Goal: Find specific page/section: Find specific page/section

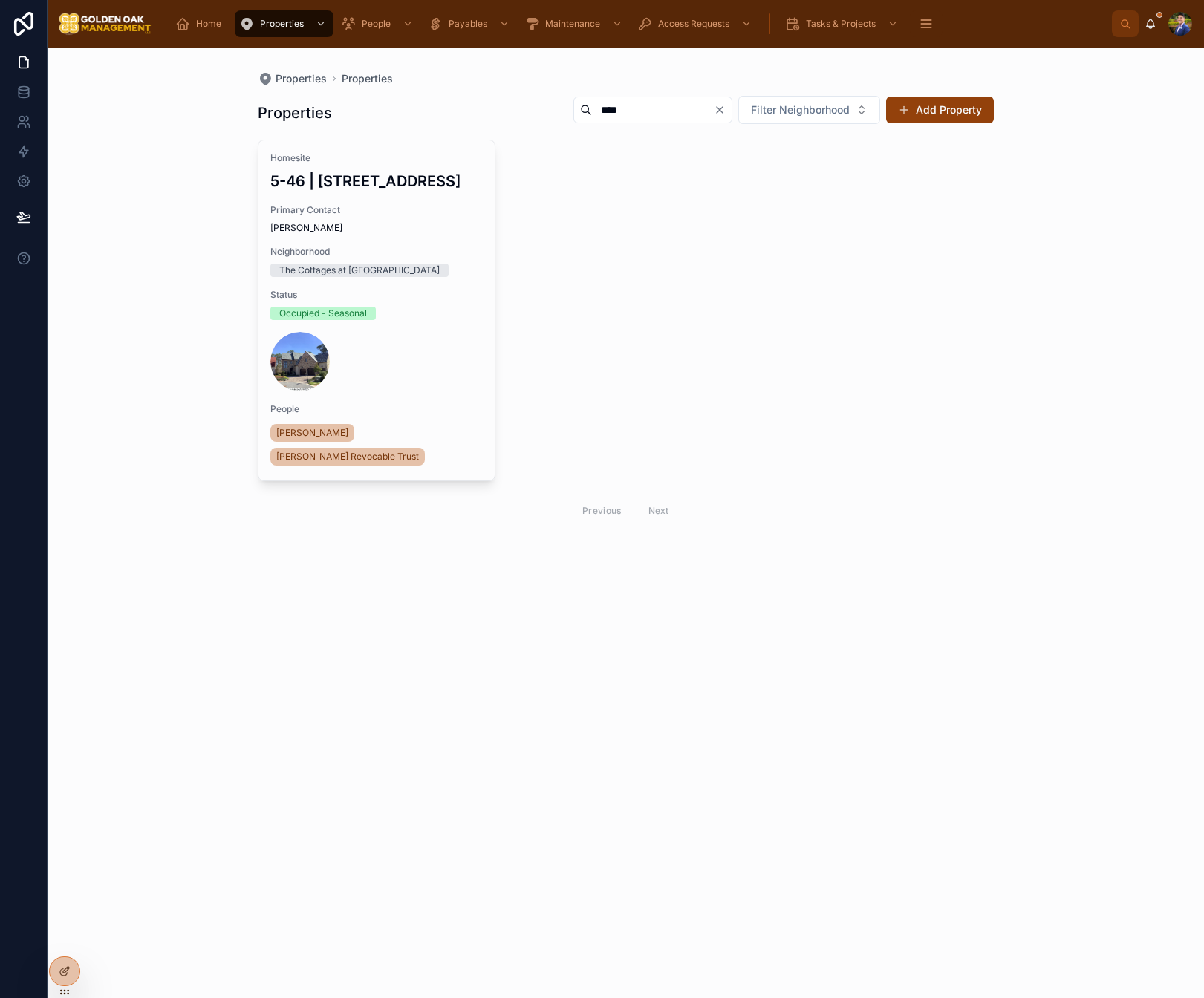
drag, startPoint x: 632, startPoint y: 121, endPoint x: 639, endPoint y: 116, distance: 8.6
click at [632, 122] on div "****" at bounding box center [653, 110] width 159 height 27
click at [646, 113] on input "****" at bounding box center [653, 110] width 122 height 21
type input "*"
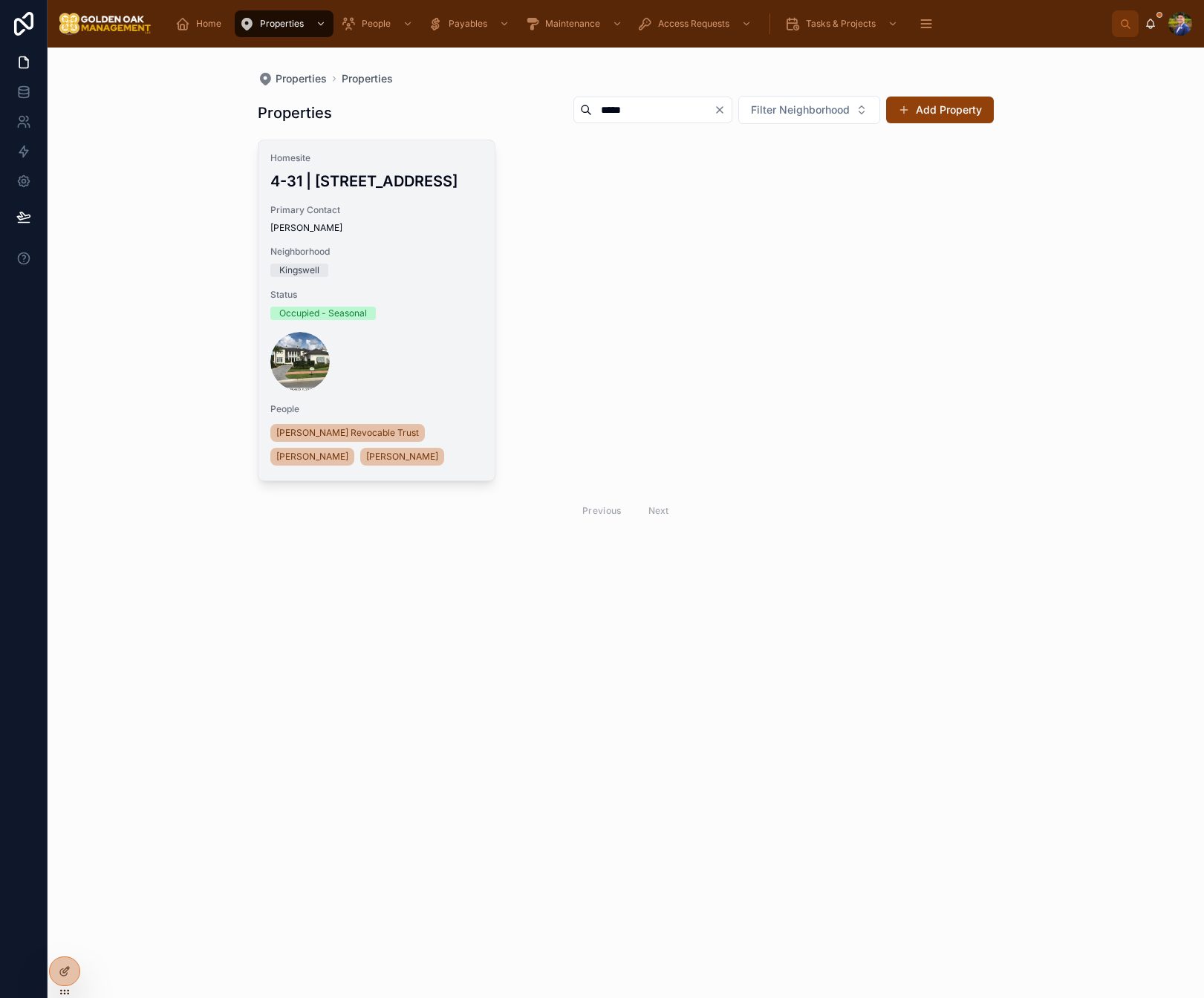
type input "*****"
click at [427, 206] on span "Primary Contact" at bounding box center [377, 210] width 212 height 12
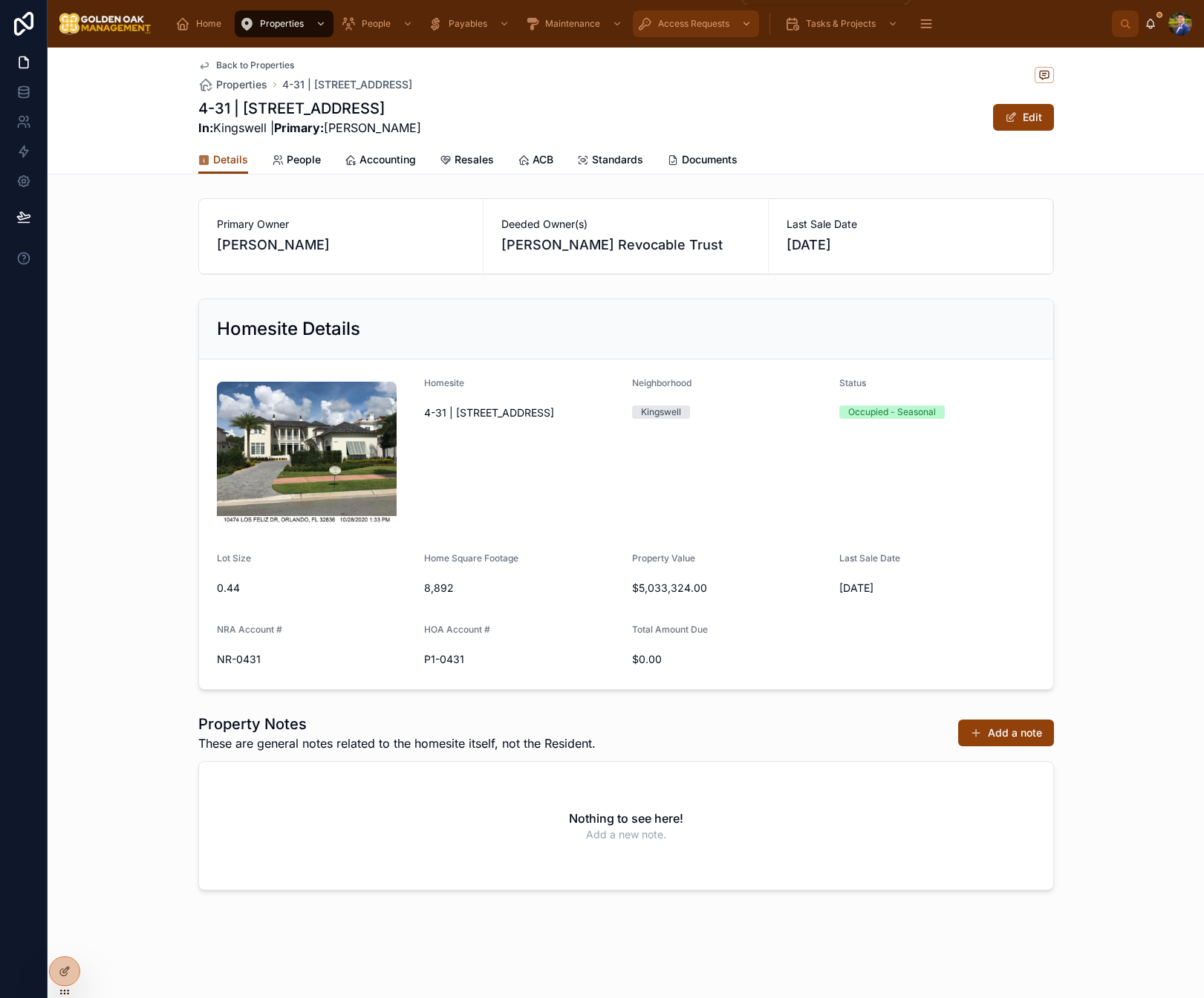
click at [702, 21] on span "Access Requests" at bounding box center [693, 23] width 71 height 12
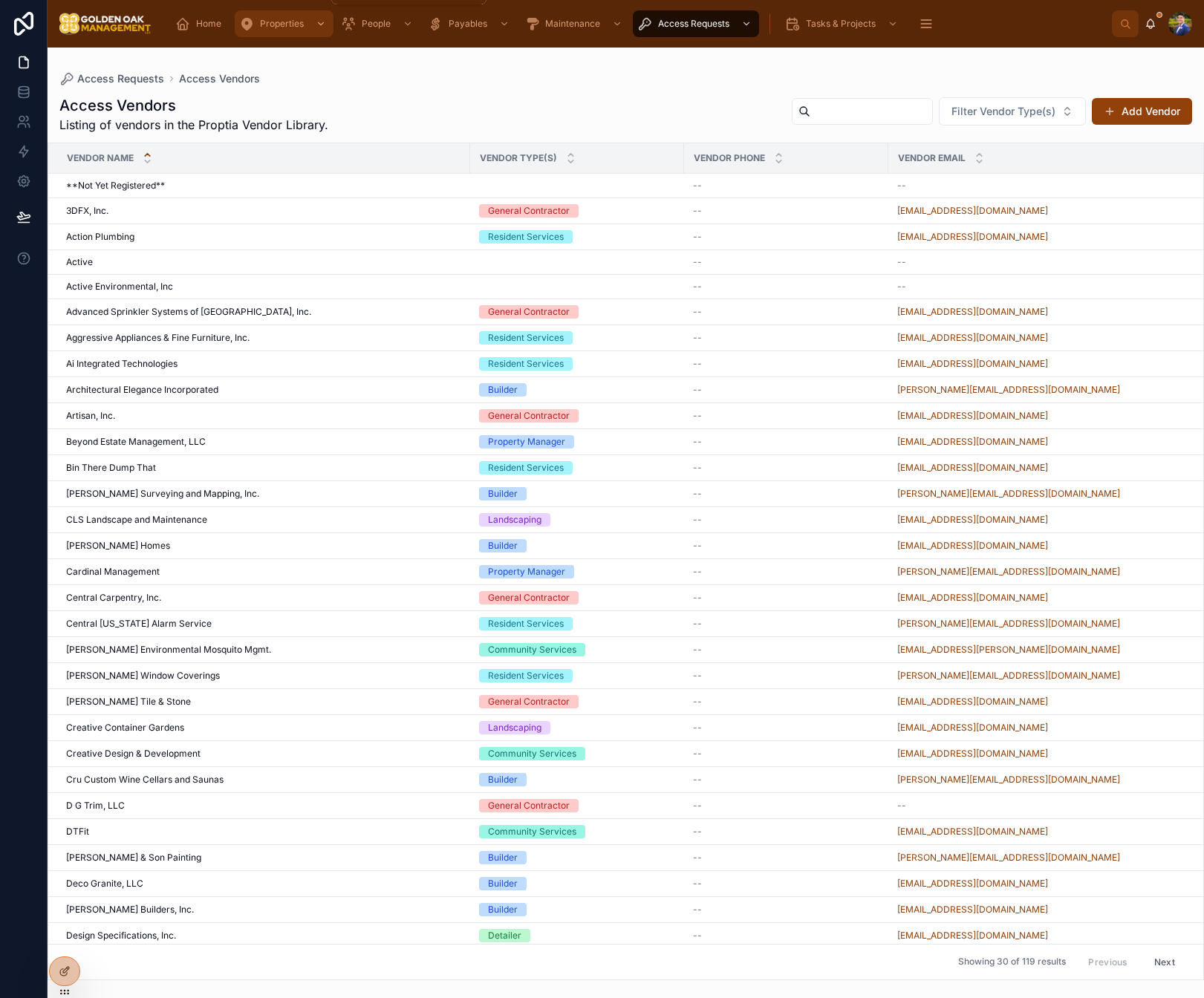
click at [279, 25] on span "Properties" at bounding box center [282, 23] width 43 height 12
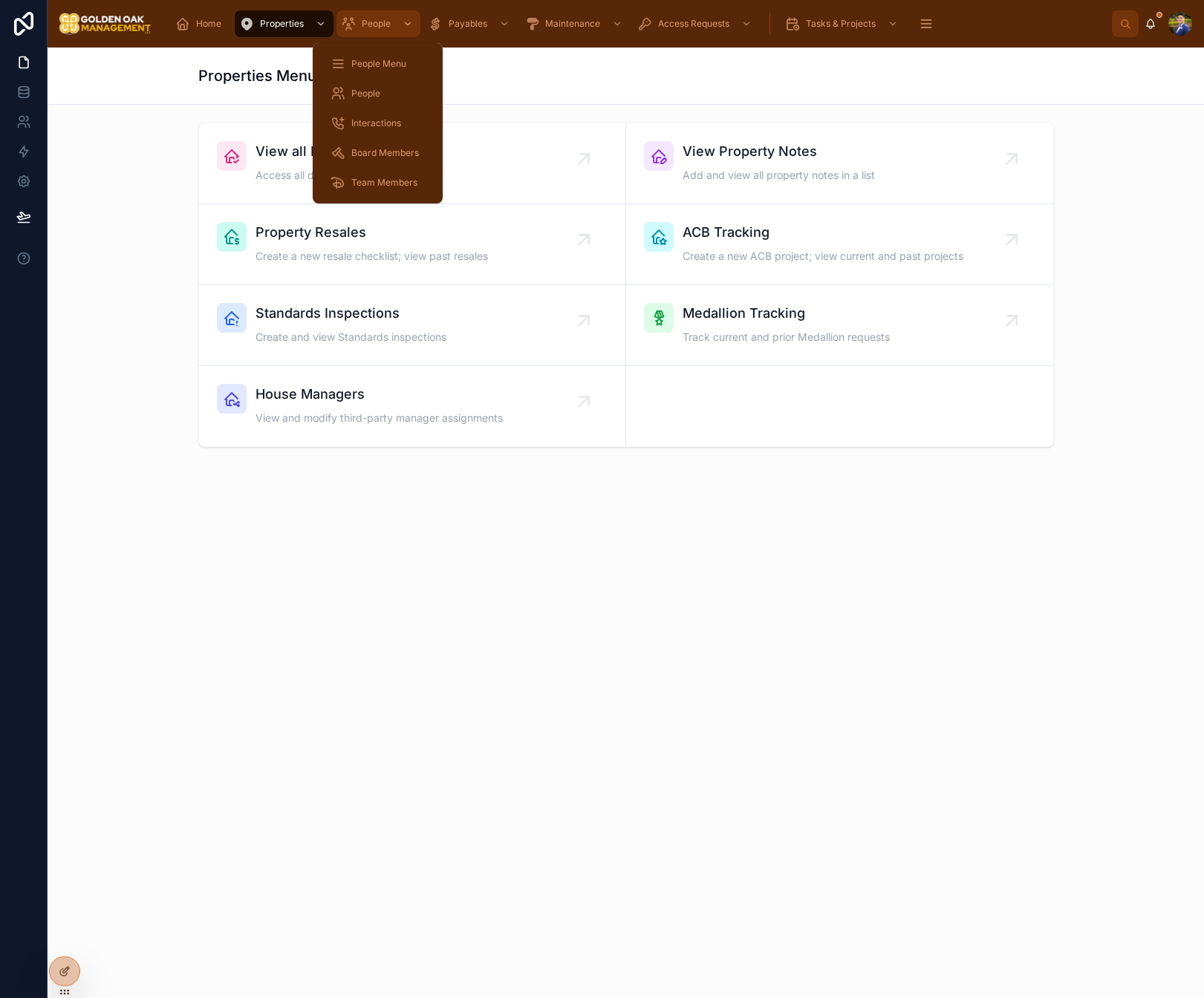
click at [365, 23] on span "People" at bounding box center [376, 23] width 29 height 12
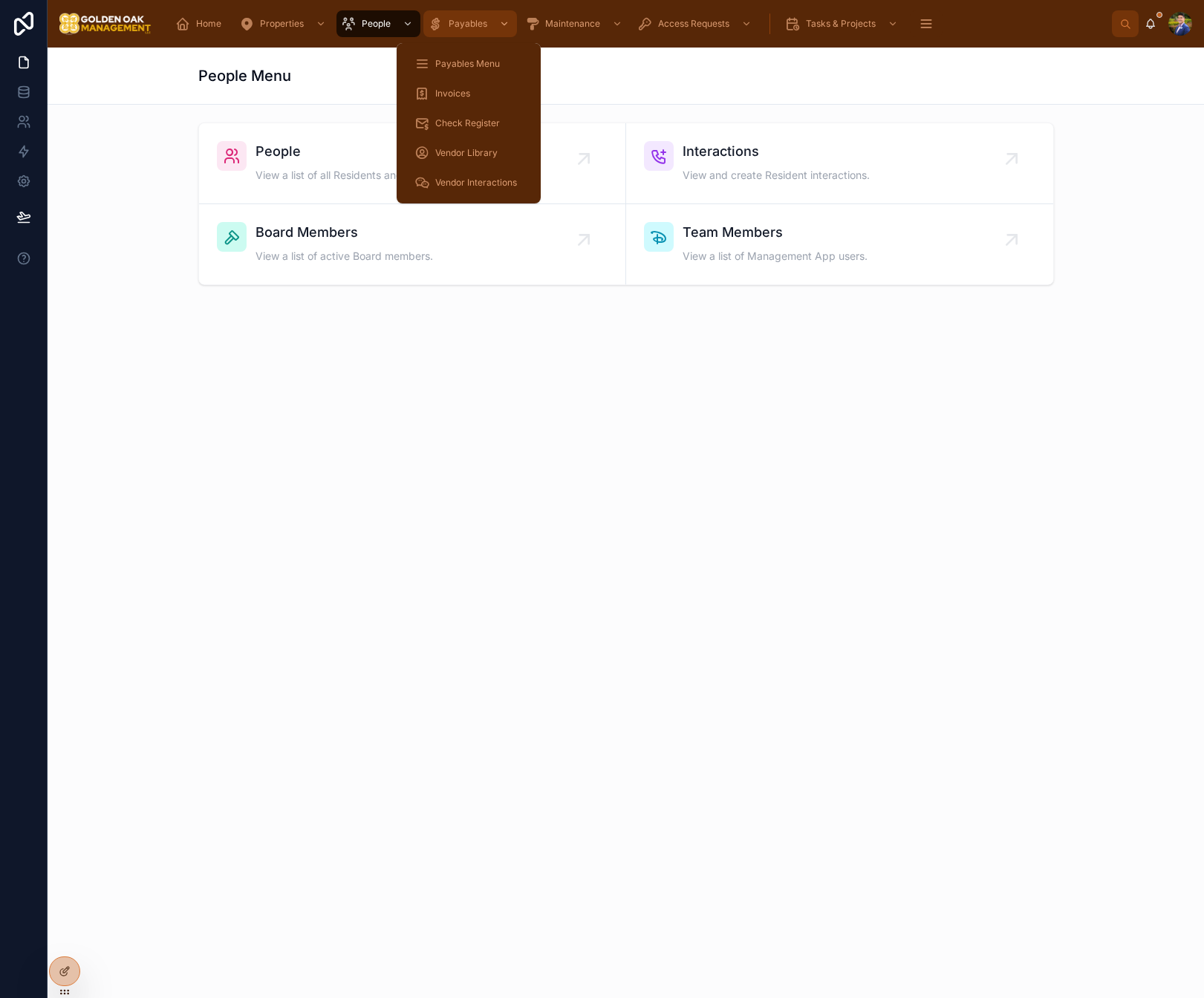
click at [463, 24] on span "Payables" at bounding box center [468, 23] width 39 height 12
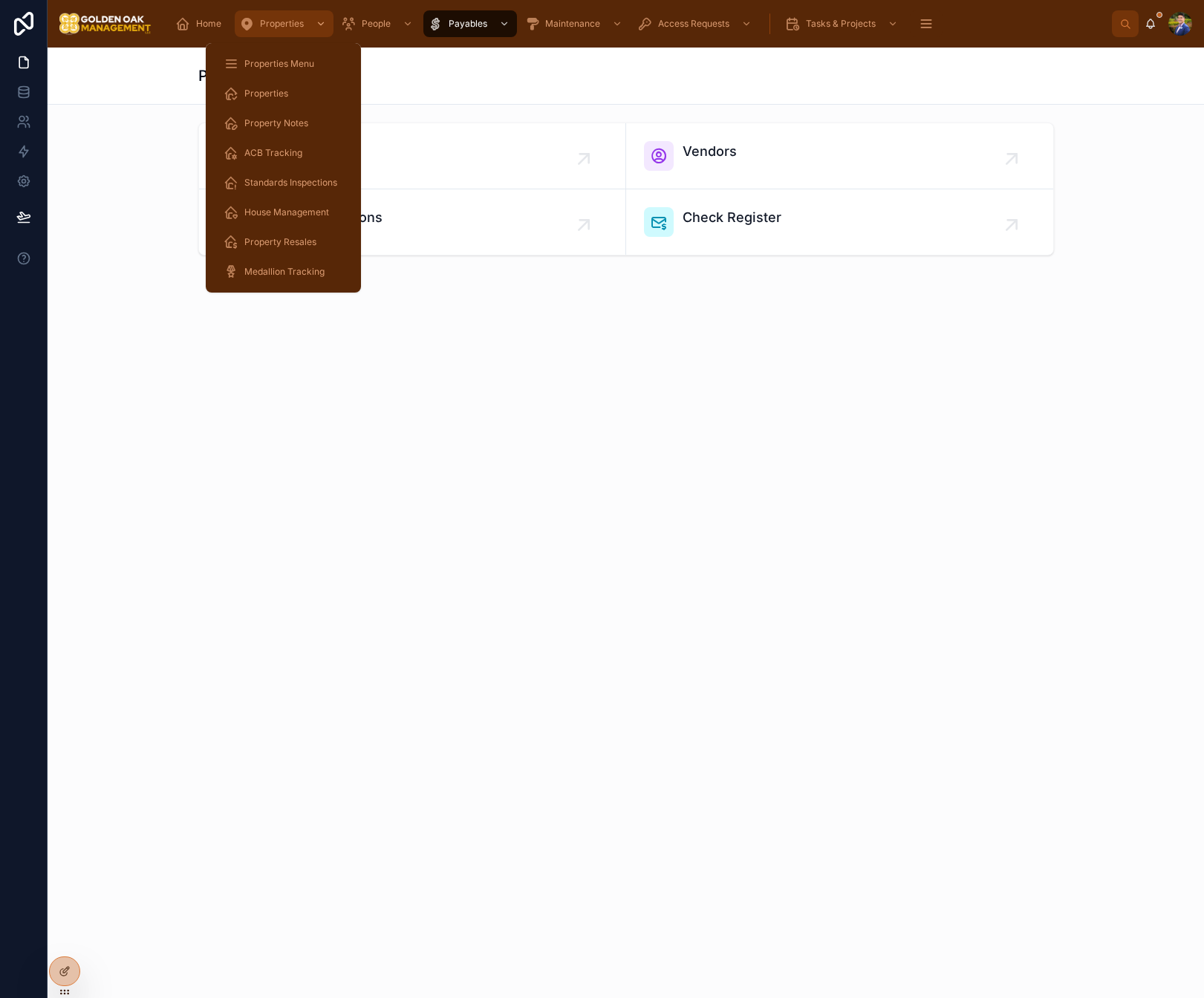
click at [260, 21] on span "Properties" at bounding box center [282, 23] width 43 height 12
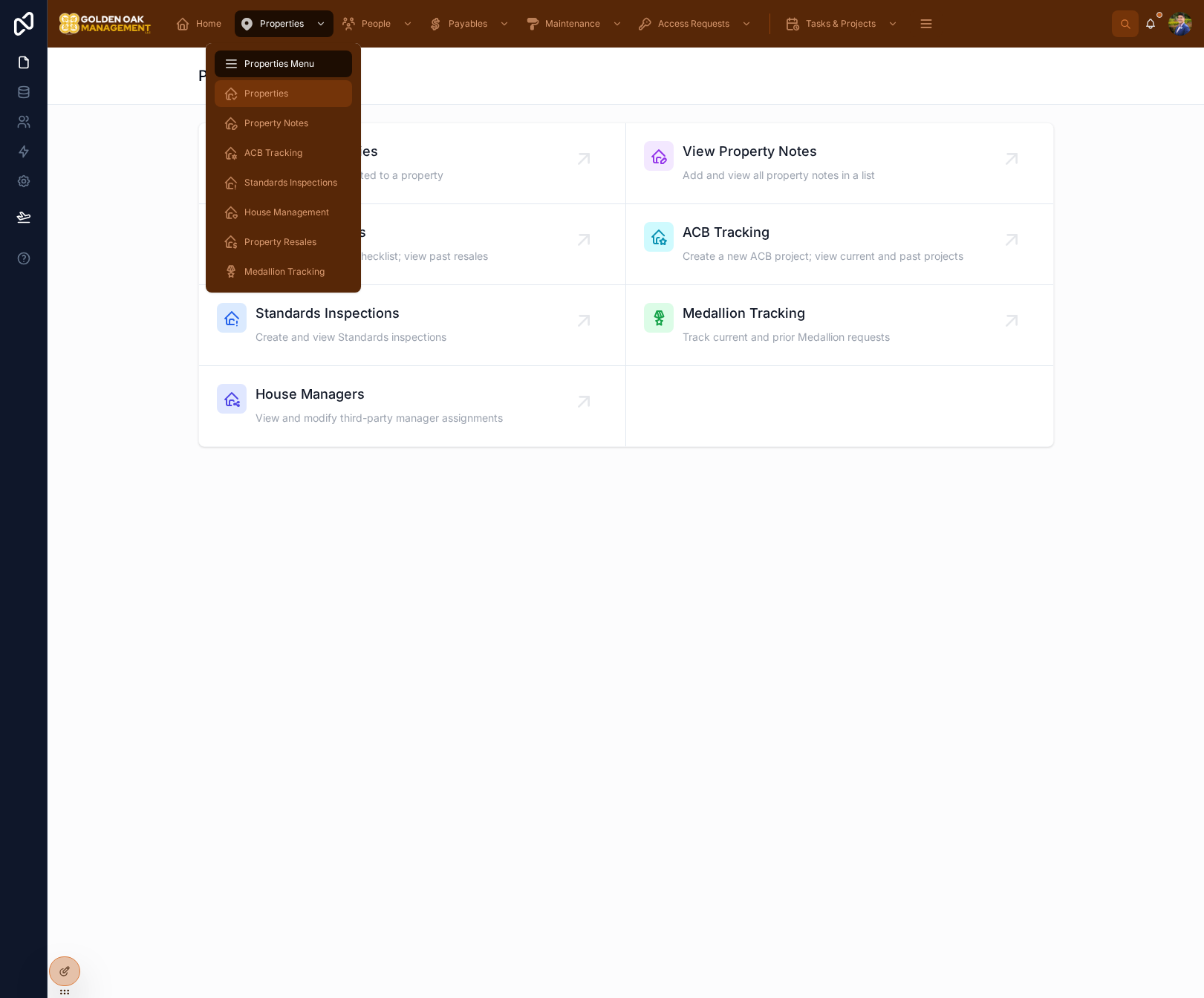
click at [262, 90] on span "Properties" at bounding box center [266, 93] width 43 height 12
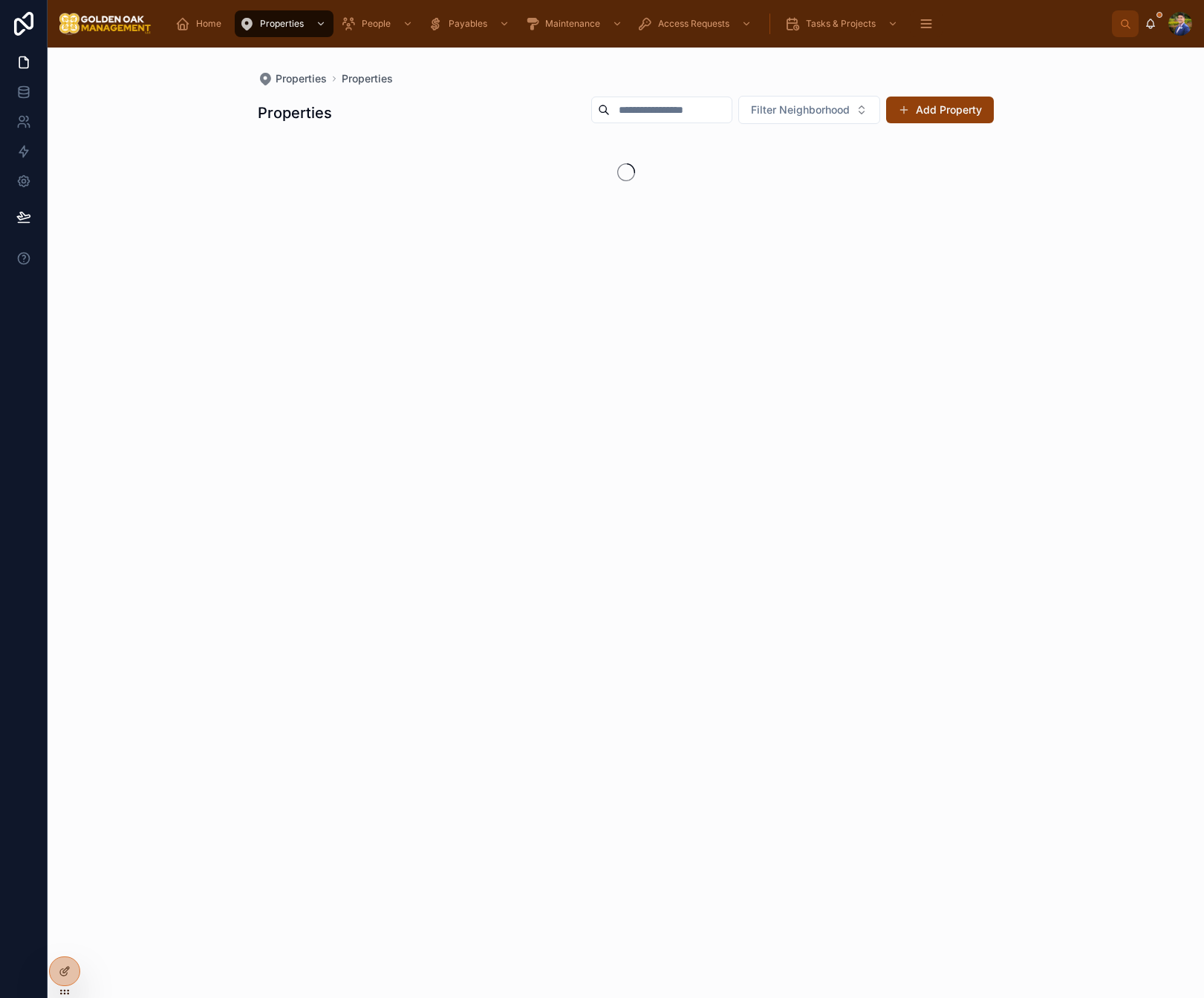
click at [651, 112] on input "text" at bounding box center [671, 110] width 122 height 21
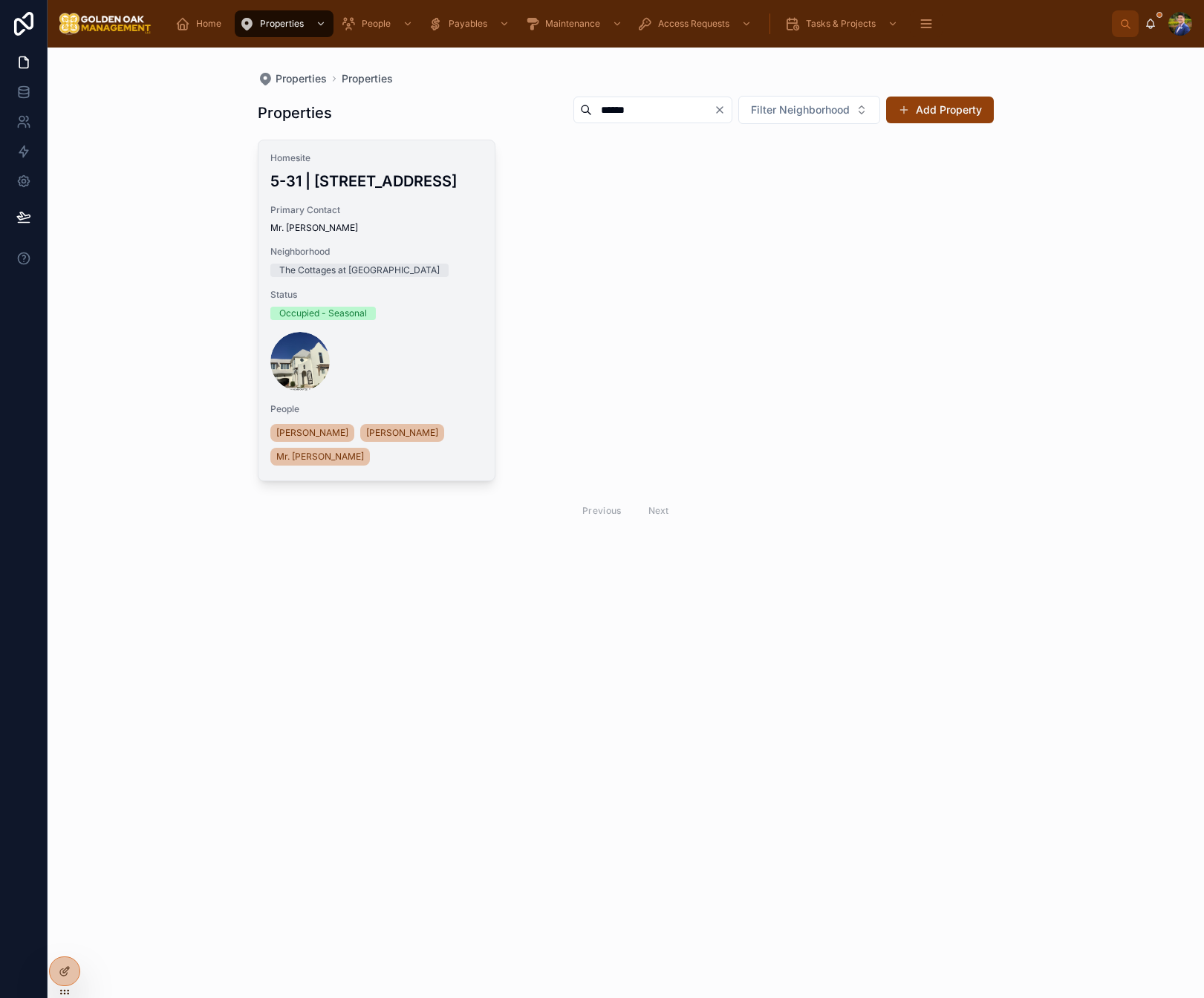
type input "******"
click at [390, 234] on div "Primary Contact Mr. [PERSON_NAME]" at bounding box center [377, 219] width 212 height 30
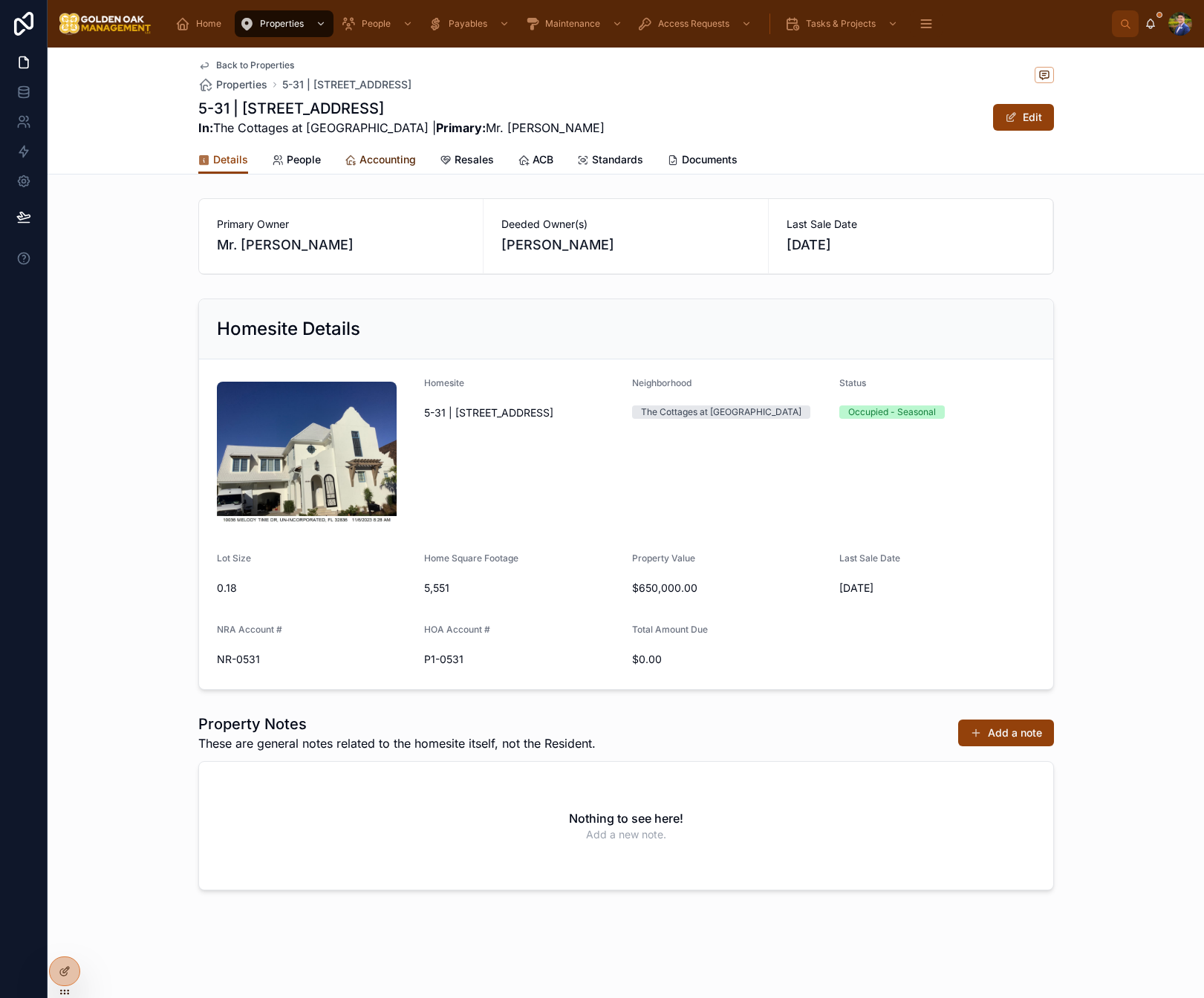
click at [371, 158] on span "Accounting" at bounding box center [387, 160] width 56 height 15
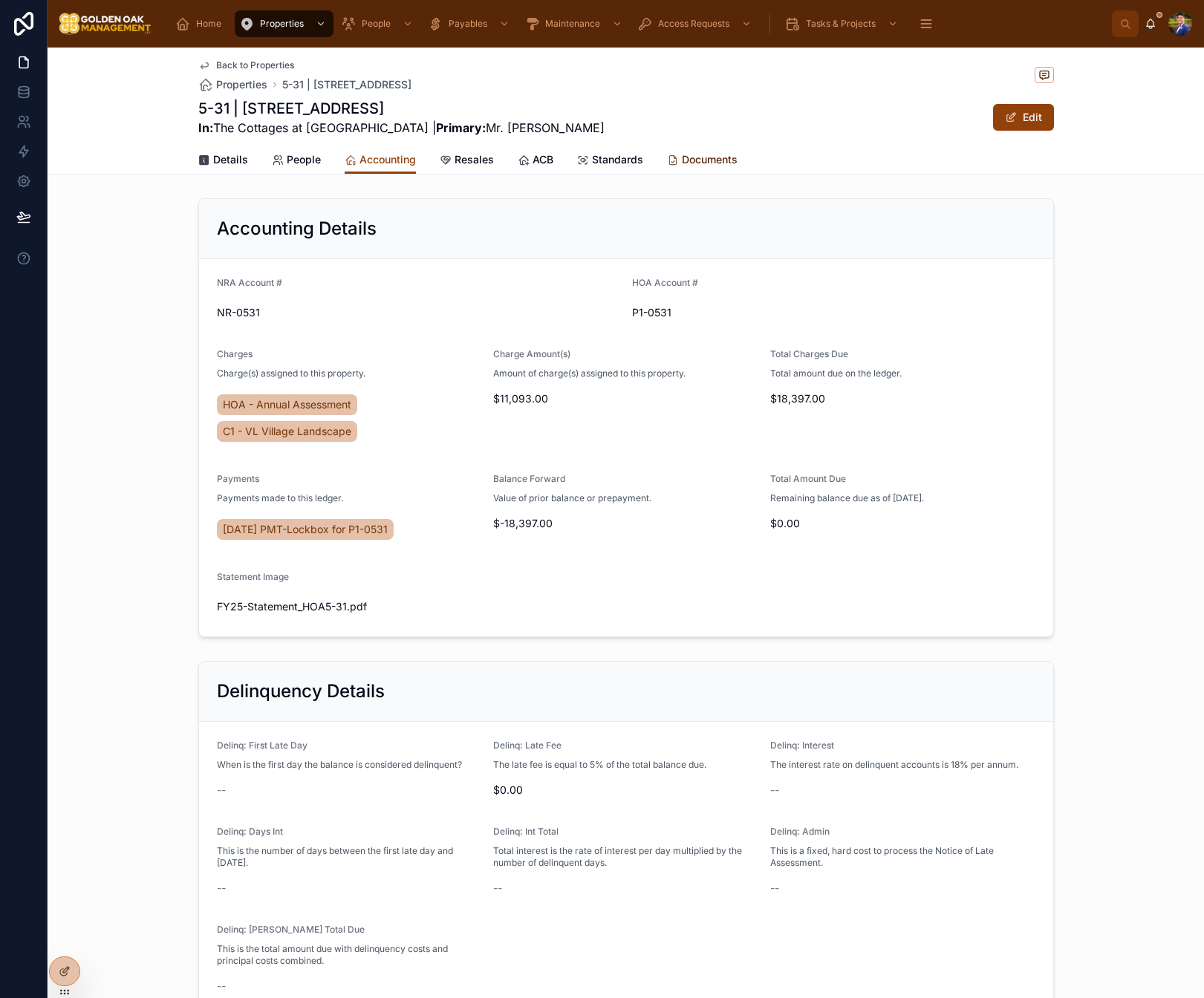
click at [694, 162] on span "Documents" at bounding box center [710, 160] width 55 height 15
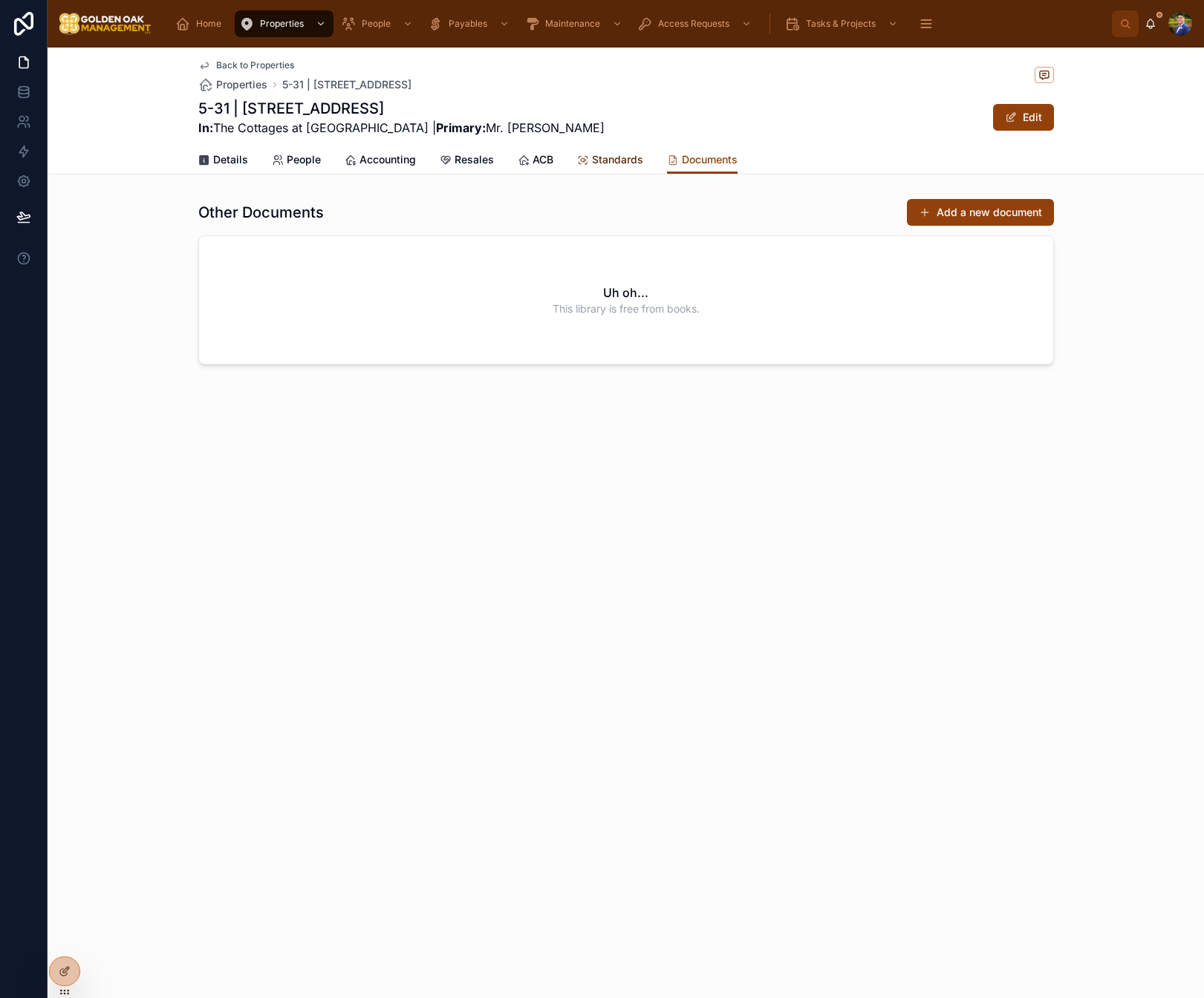
click at [594, 154] on span "Standards" at bounding box center [618, 160] width 52 height 15
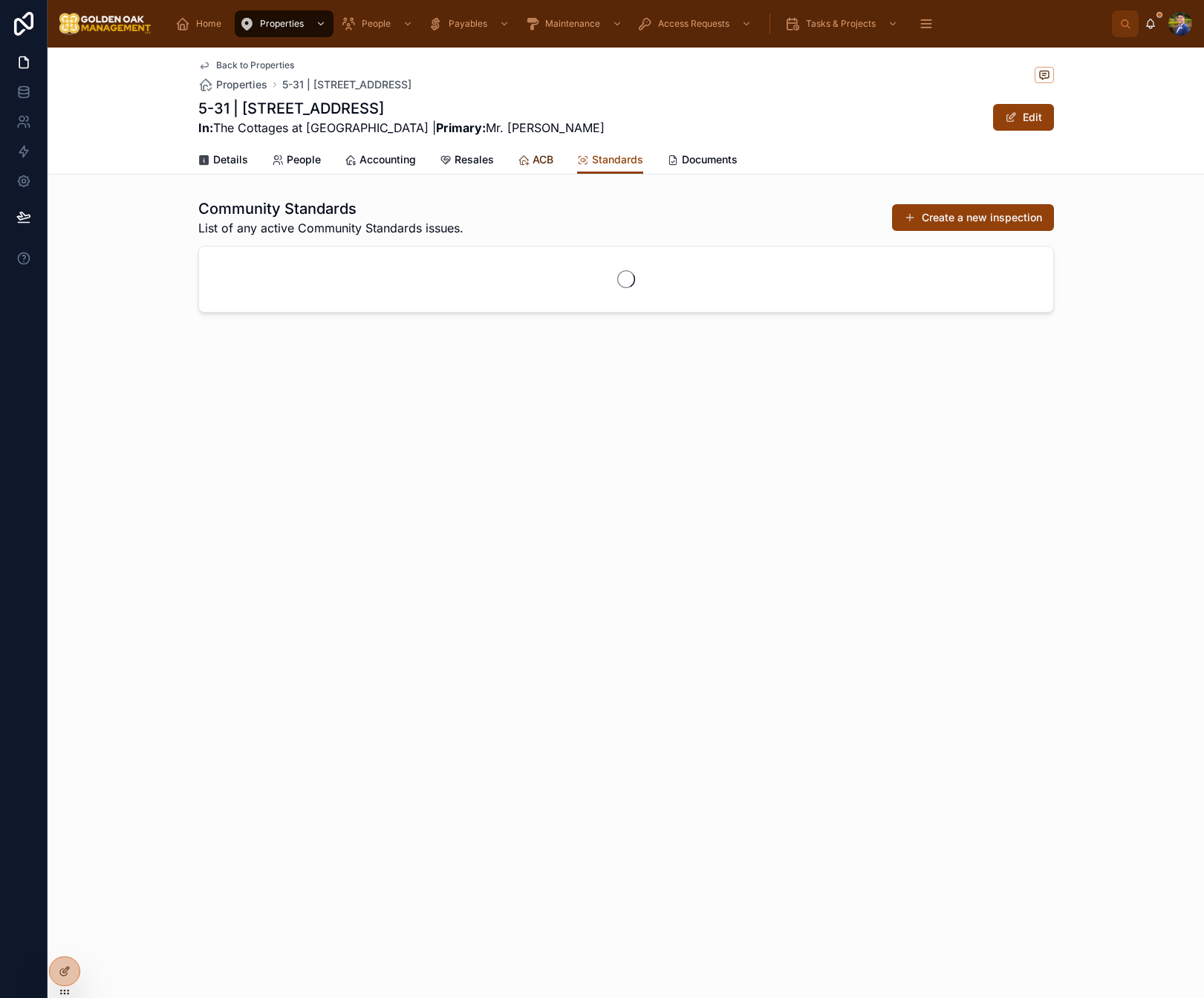
click at [525, 158] on icon at bounding box center [524, 160] width 12 height 12
click at [447, 161] on icon at bounding box center [445, 160] width 12 height 12
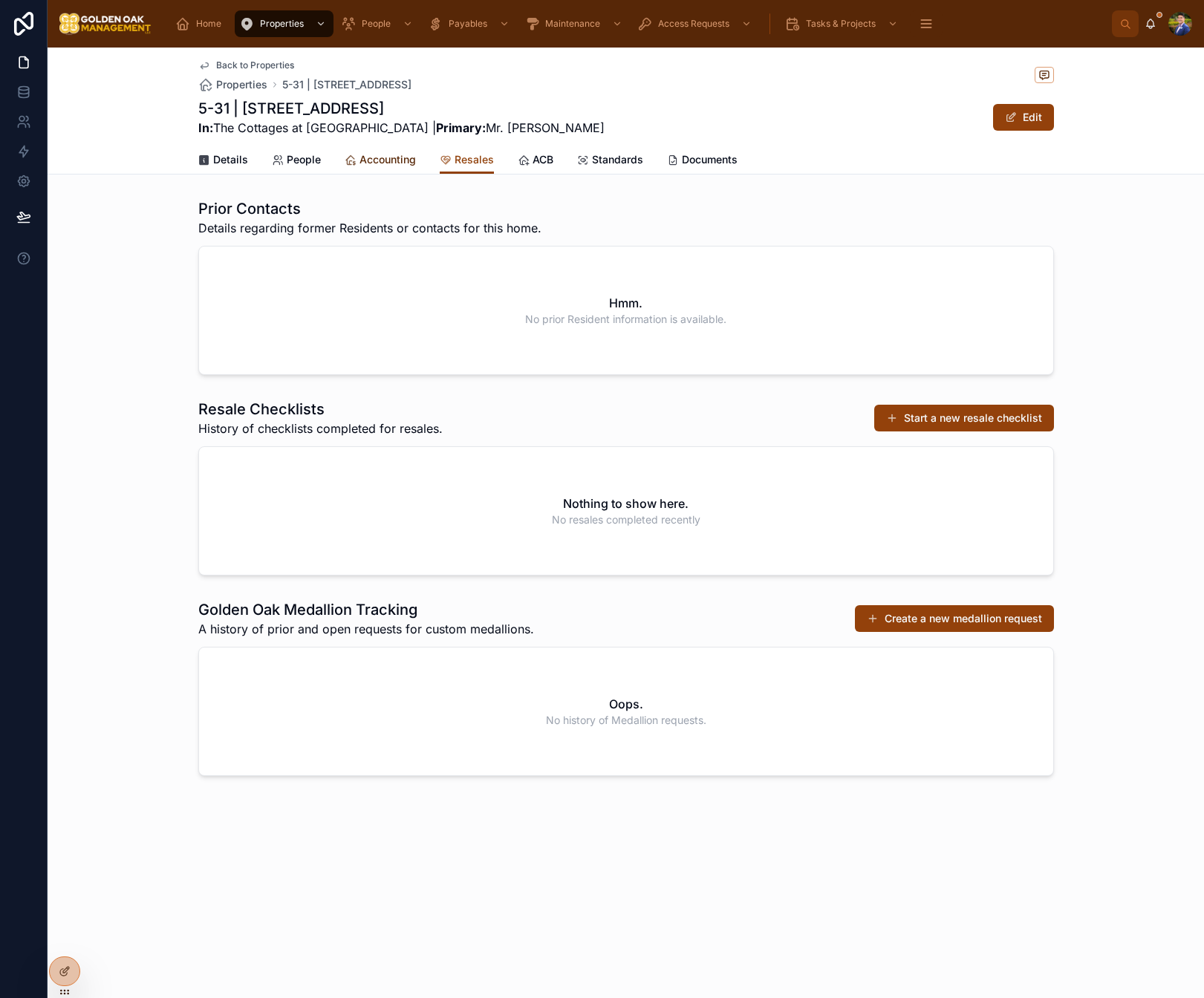
drag, startPoint x: 386, startPoint y: 158, endPoint x: 390, endPoint y: 169, distance: 11.7
click at [386, 158] on span "Accounting" at bounding box center [387, 160] width 56 height 15
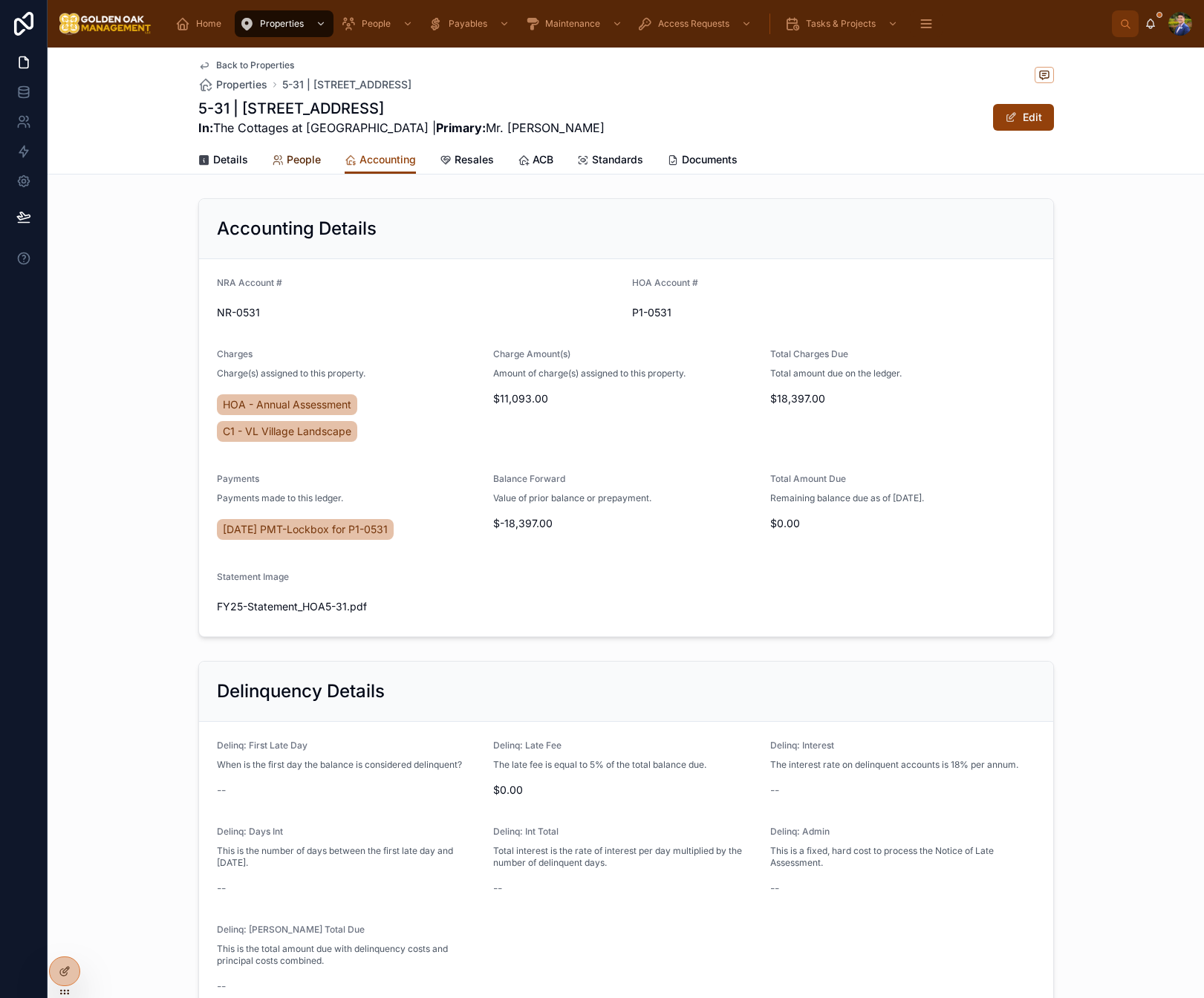
click at [302, 167] on link "People" at bounding box center [296, 162] width 49 height 30
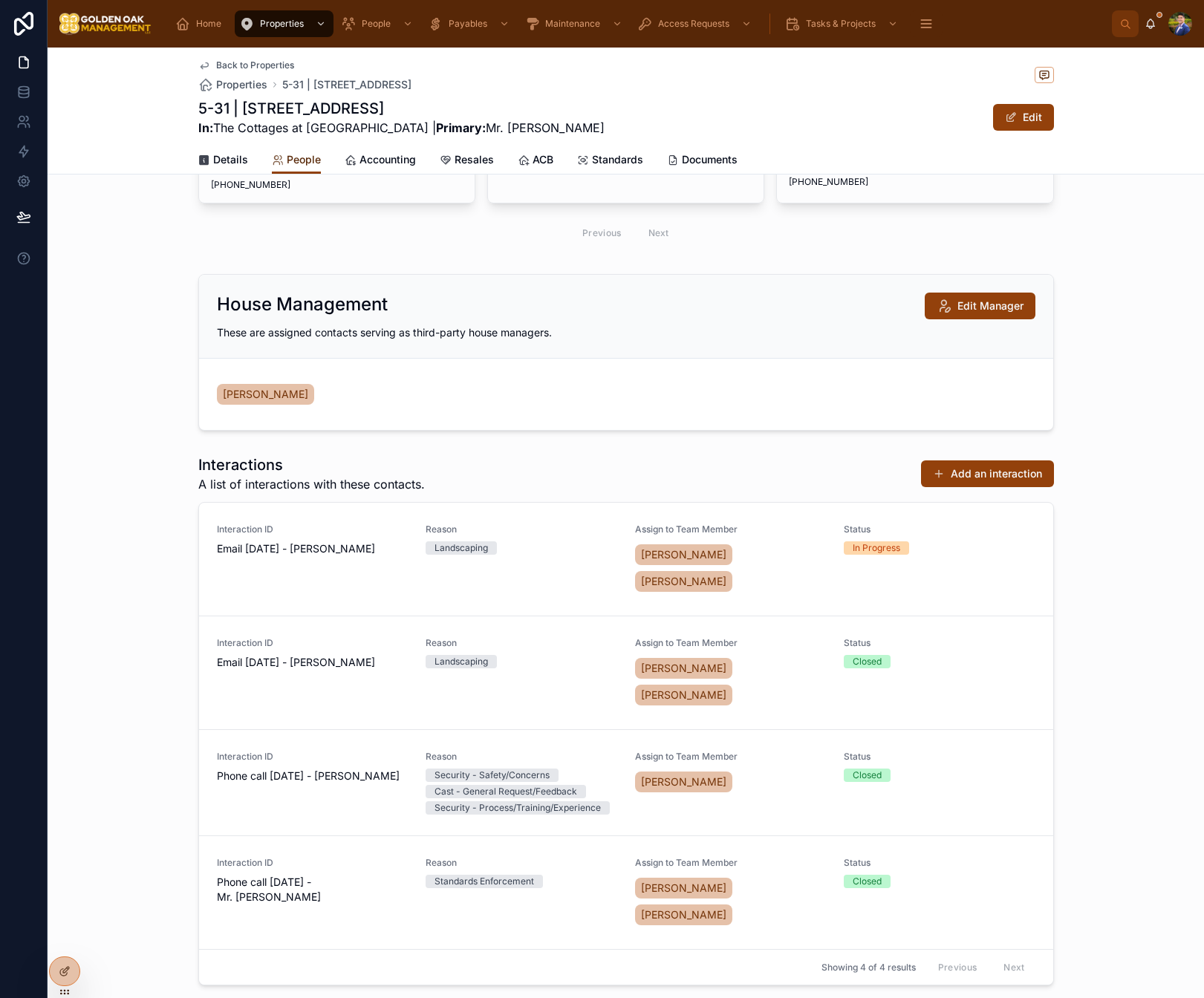
scroll to position [491, 0]
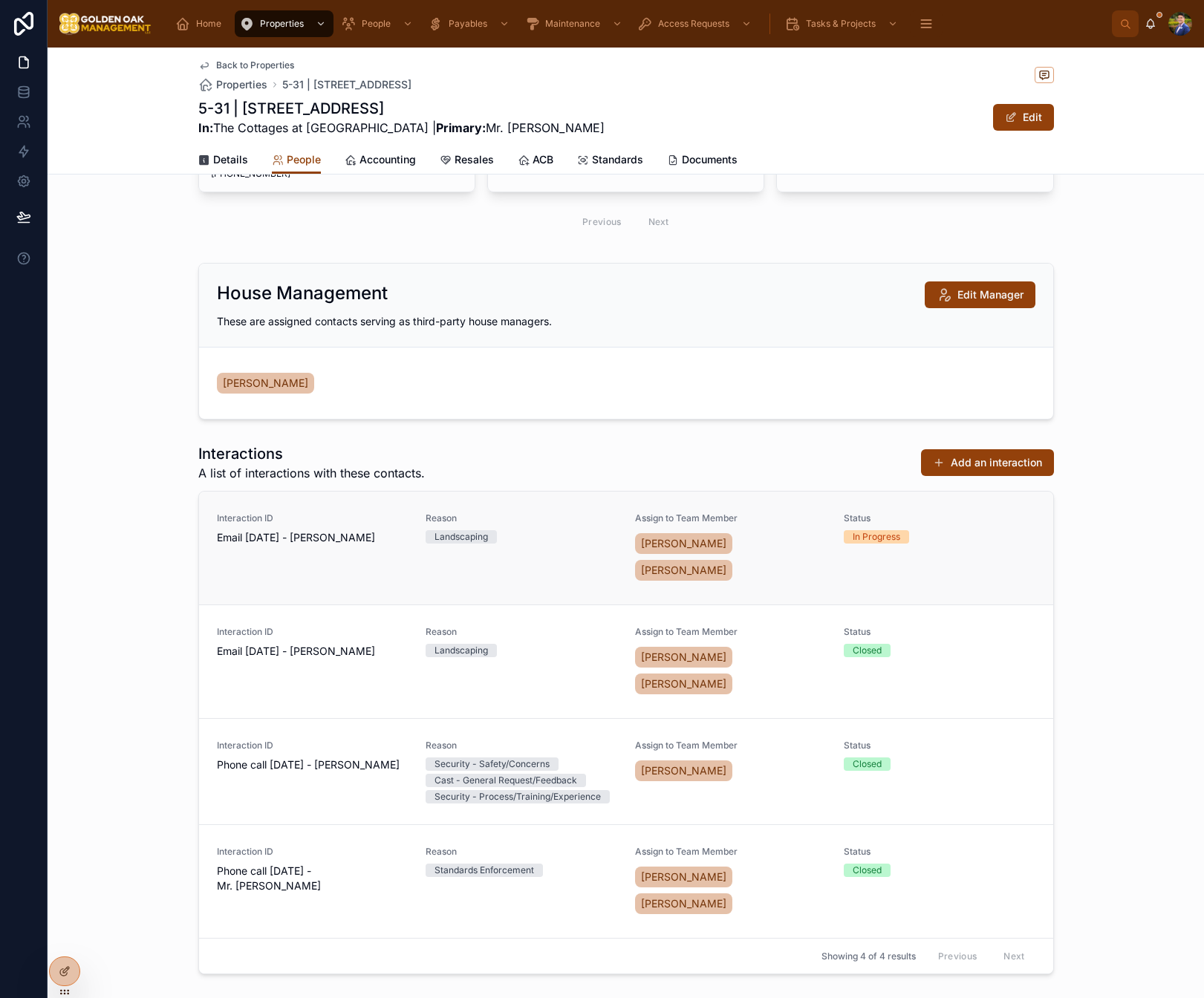
click at [560, 553] on div "Reason Landscaping" at bounding box center [522, 547] width 192 height 71
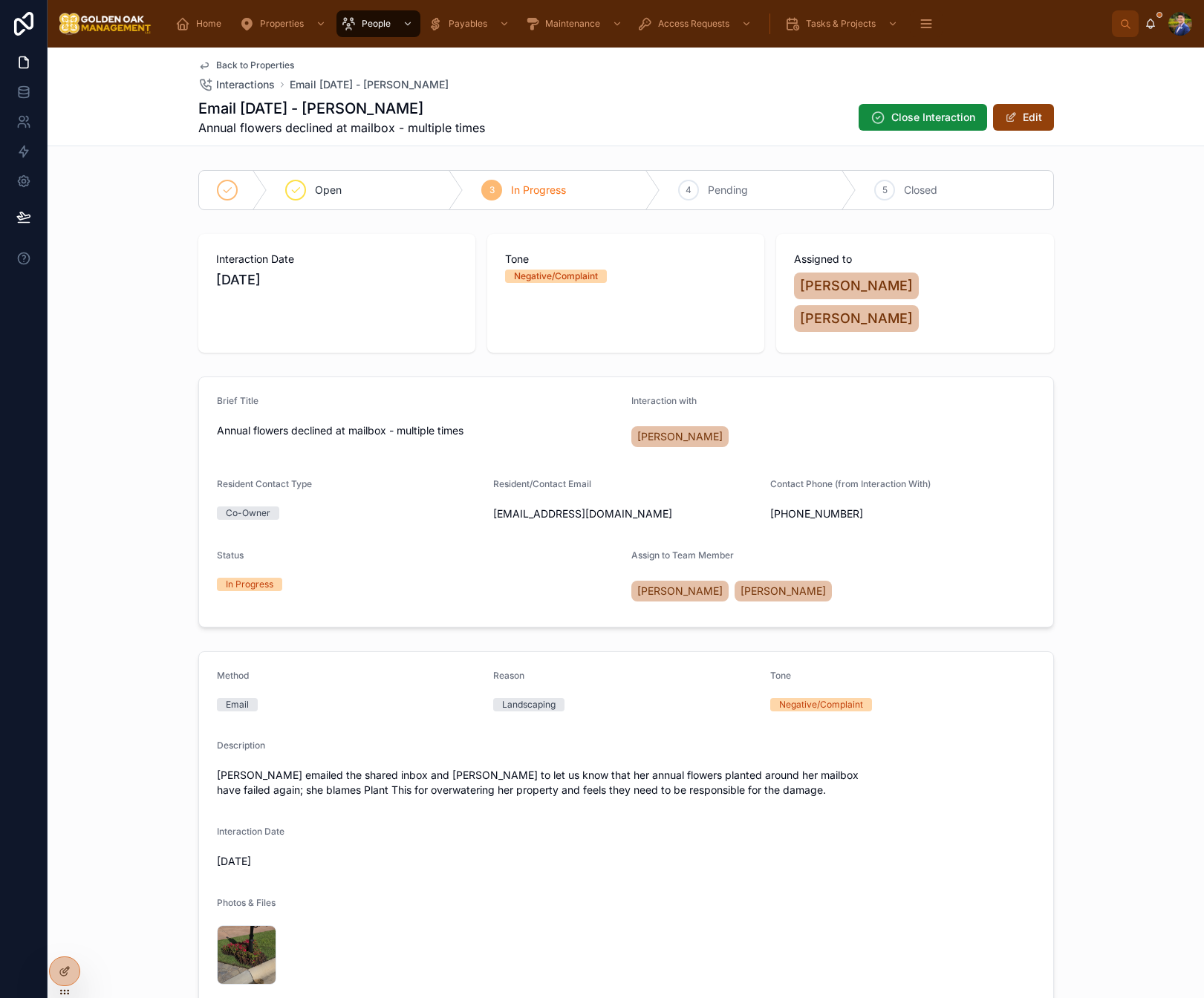
click at [264, 67] on span "Back to Properties" at bounding box center [255, 65] width 78 height 12
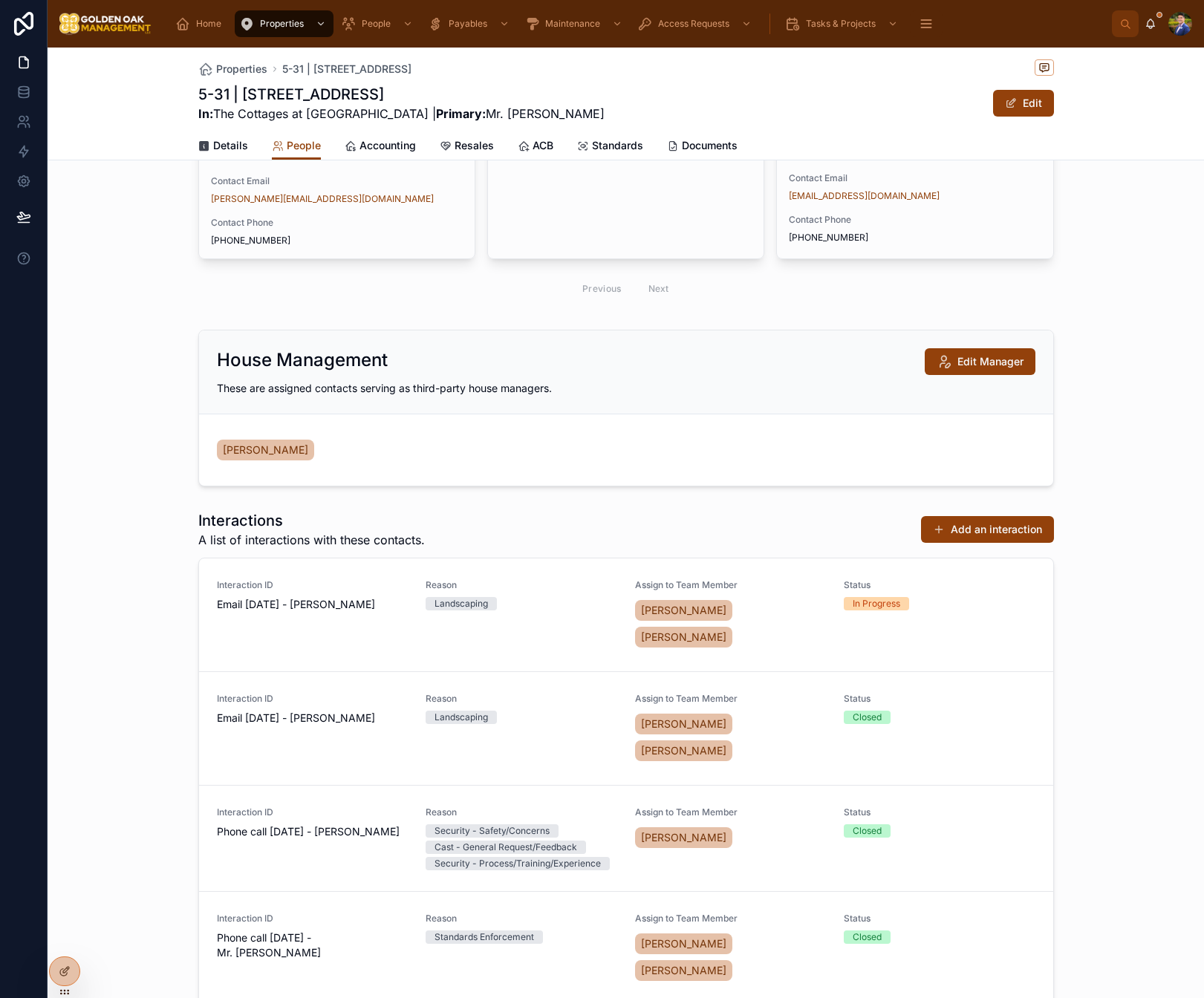
scroll to position [477, 0]
